Goal: Information Seeking & Learning: Compare options

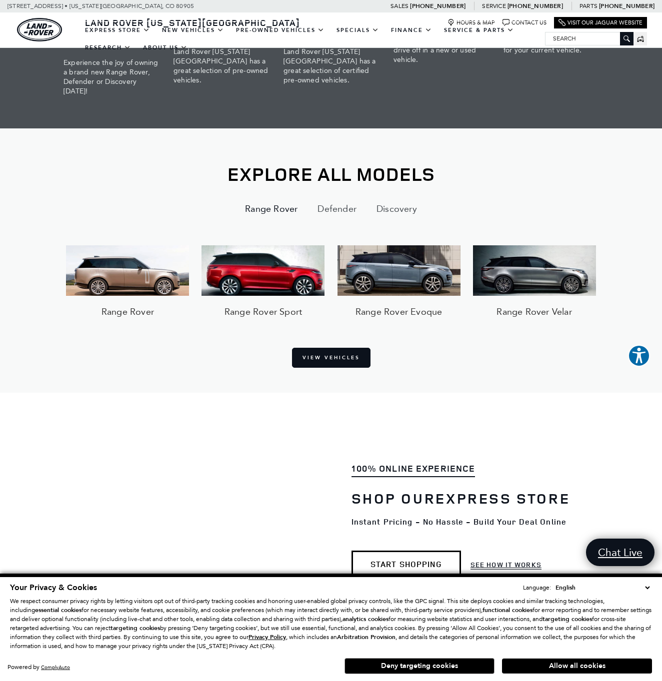
scroll to position [599, 0]
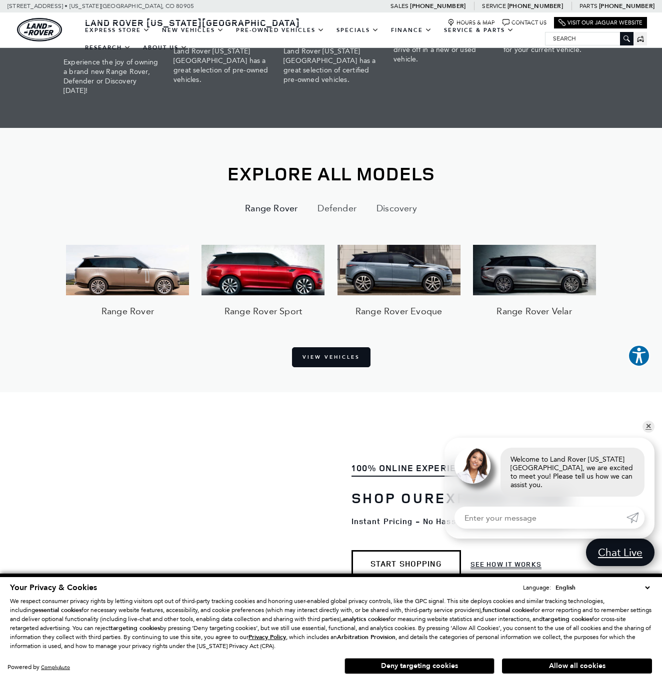
click at [113, 267] on img at bounding box center [127, 270] width 123 height 51
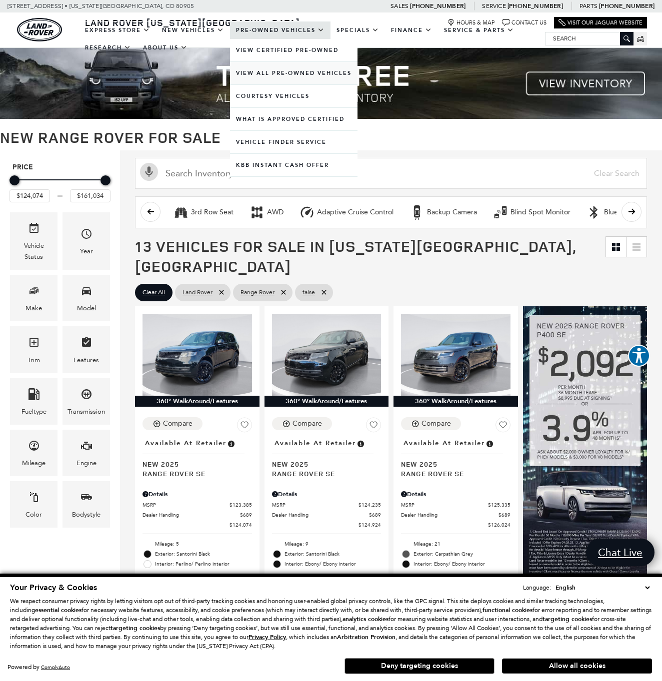
click at [273, 83] on link "View All Pre-Owned Vehicles" at bounding box center [293, 73] width 127 height 22
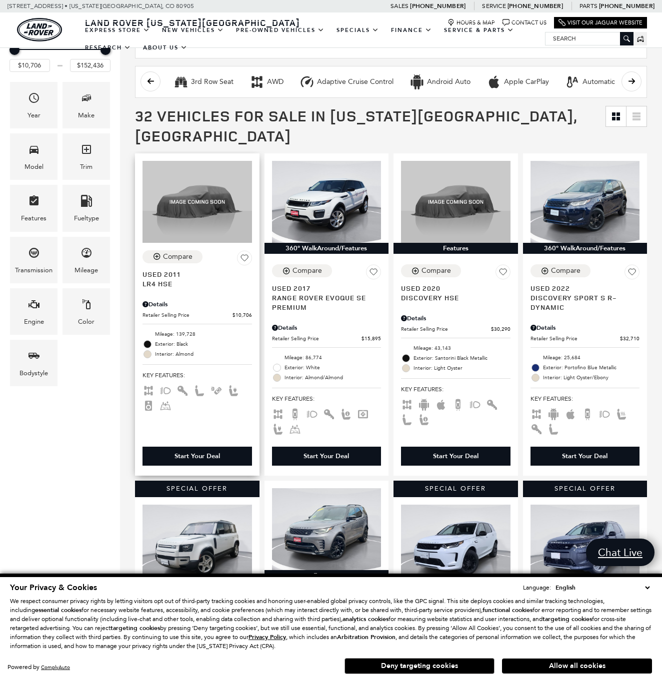
scroll to position [131, 0]
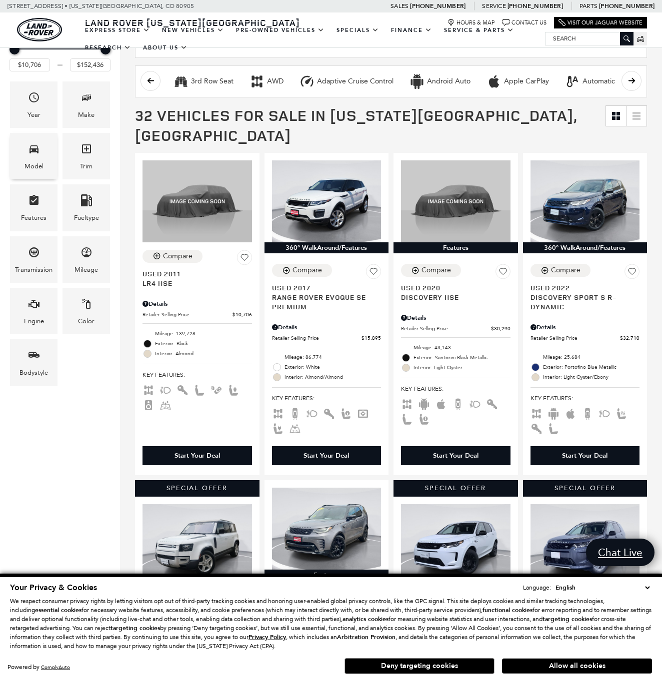
click at [34, 149] on icon "Model" at bounding box center [33, 149] width 9 height 8
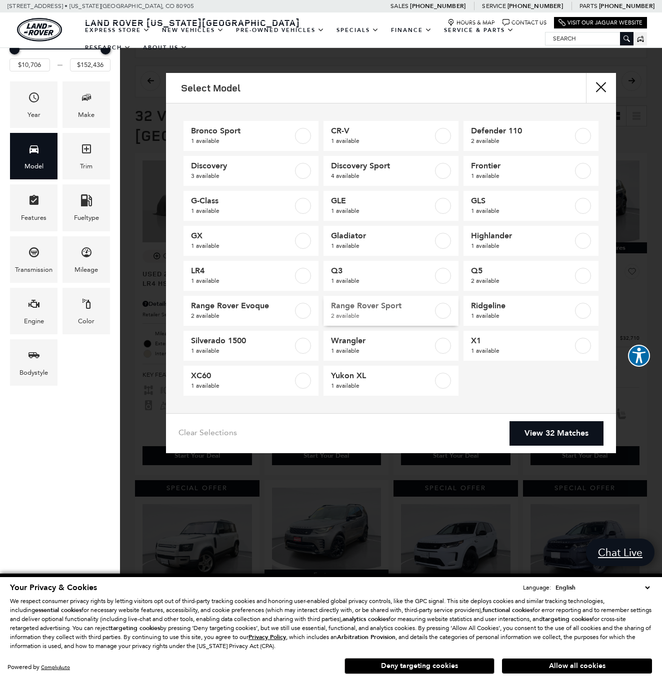
click at [361, 310] on span "Range Rover Sport" at bounding box center [382, 306] width 102 height 10
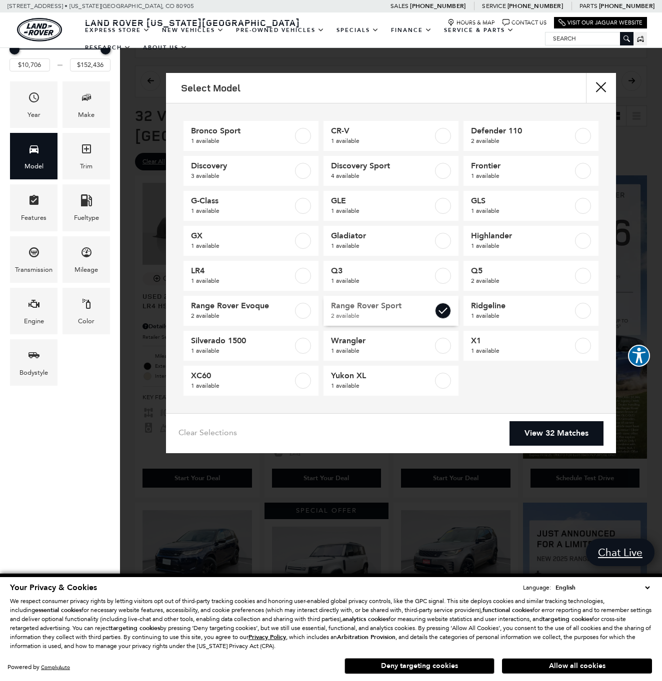
type input "$57,393"
checkbox input "true"
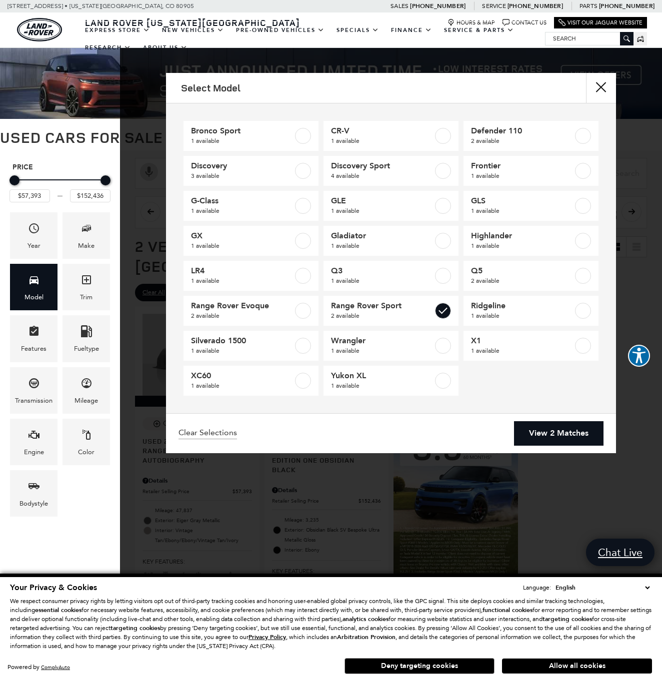
click at [534, 430] on link "View 2 Matches" at bounding box center [558, 433] width 89 height 24
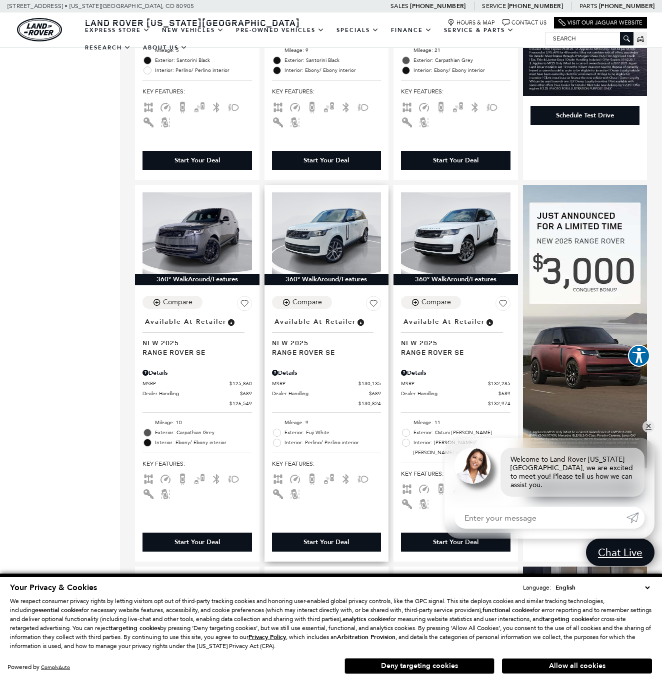
scroll to position [470, 0]
